Goal: Information Seeking & Learning: Learn about a topic

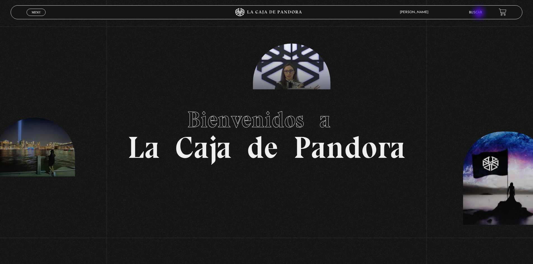
click at [480, 13] on link "Buscar" at bounding box center [475, 12] width 13 height 3
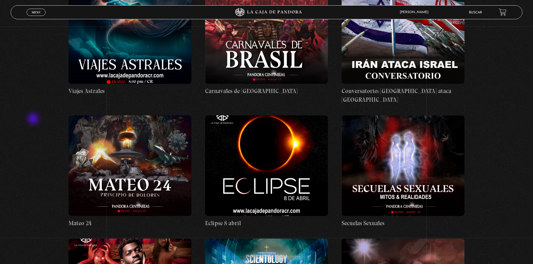
scroll to position [3775, 0]
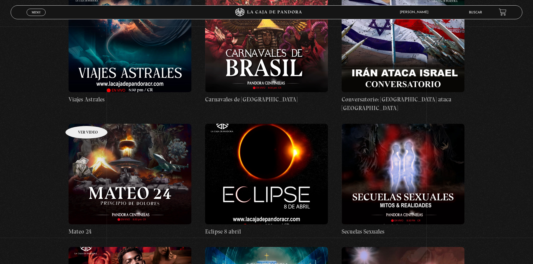
click at [79, 124] on figure at bounding box center [130, 174] width 123 height 101
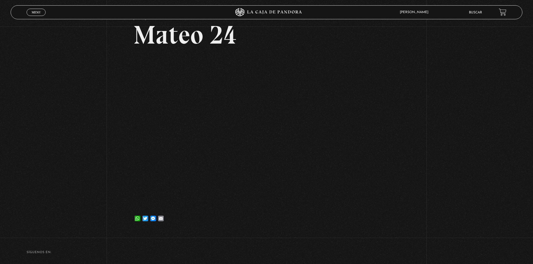
scroll to position [28, 0]
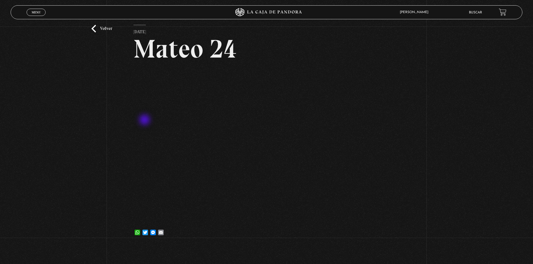
click at [445, 92] on div "Volver 21 febrero, 2023 Mateo 24 WhatsApp Twitter Messenger Email" at bounding box center [266, 122] width 533 height 247
